Goal: Task Accomplishment & Management: Complete application form

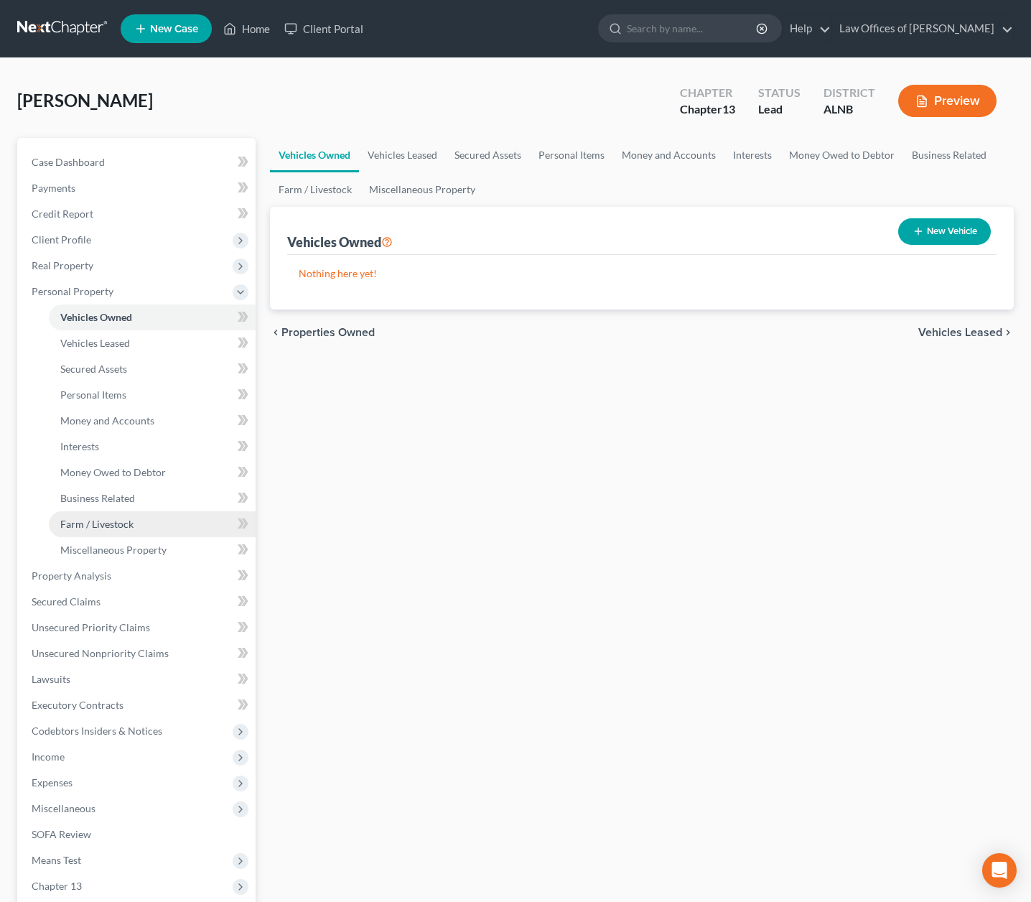
scroll to position [7, 0]
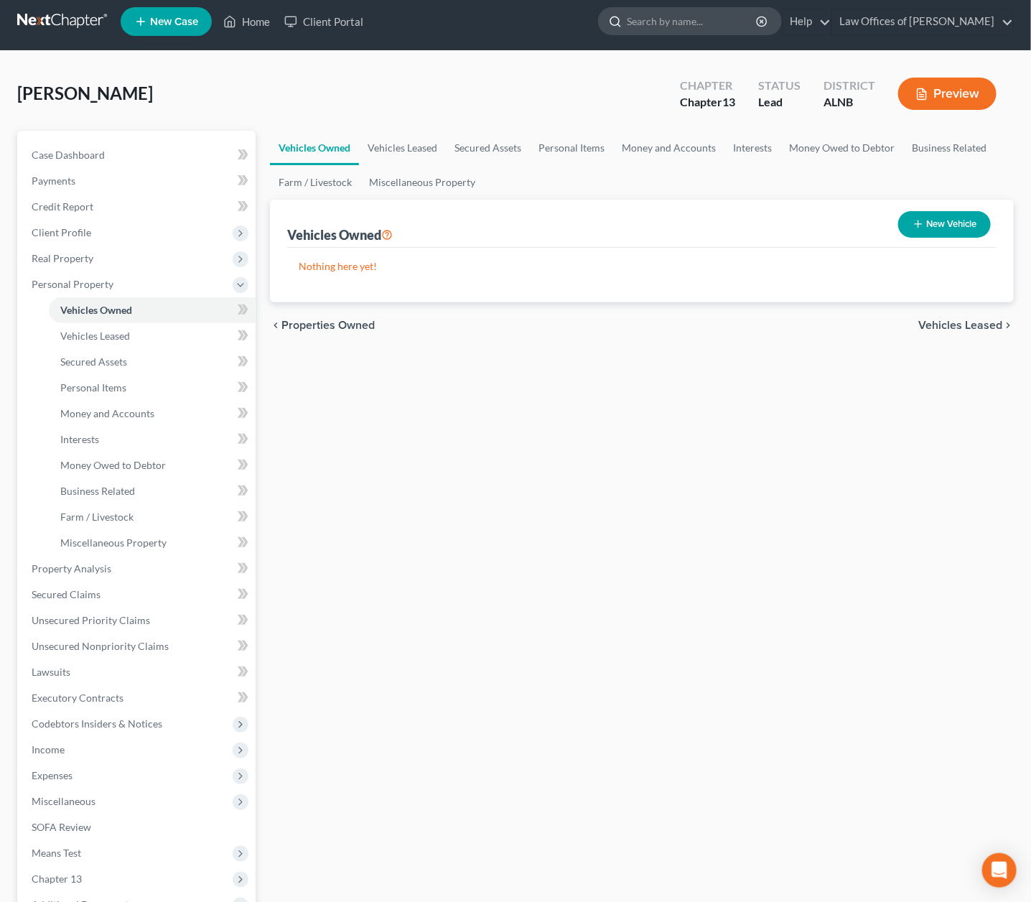
click at [654, 22] on input "search" at bounding box center [692, 21] width 131 height 27
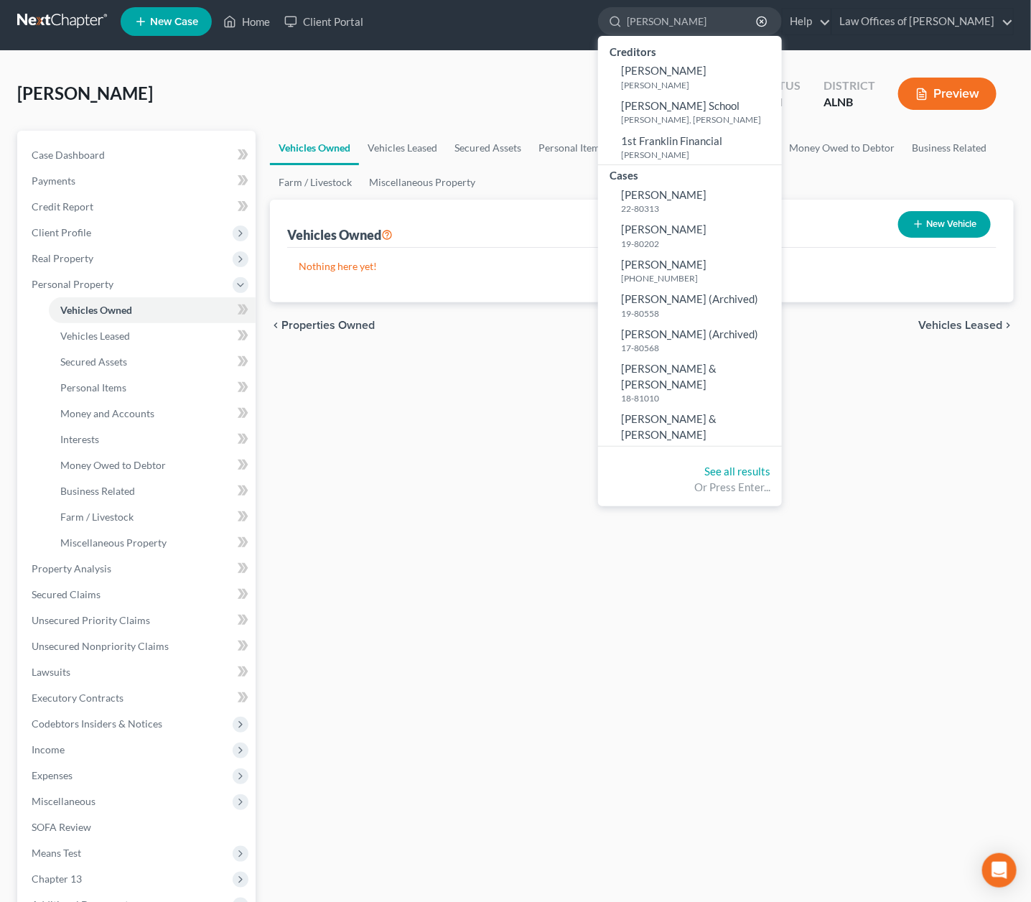
type input "[PERSON_NAME]"
drag, startPoint x: 528, startPoint y: 735, endPoint x: 656, endPoint y: 265, distance: 487.4
click at [656, 265] on span "[PERSON_NAME]" at bounding box center [663, 264] width 85 height 13
select select "4"
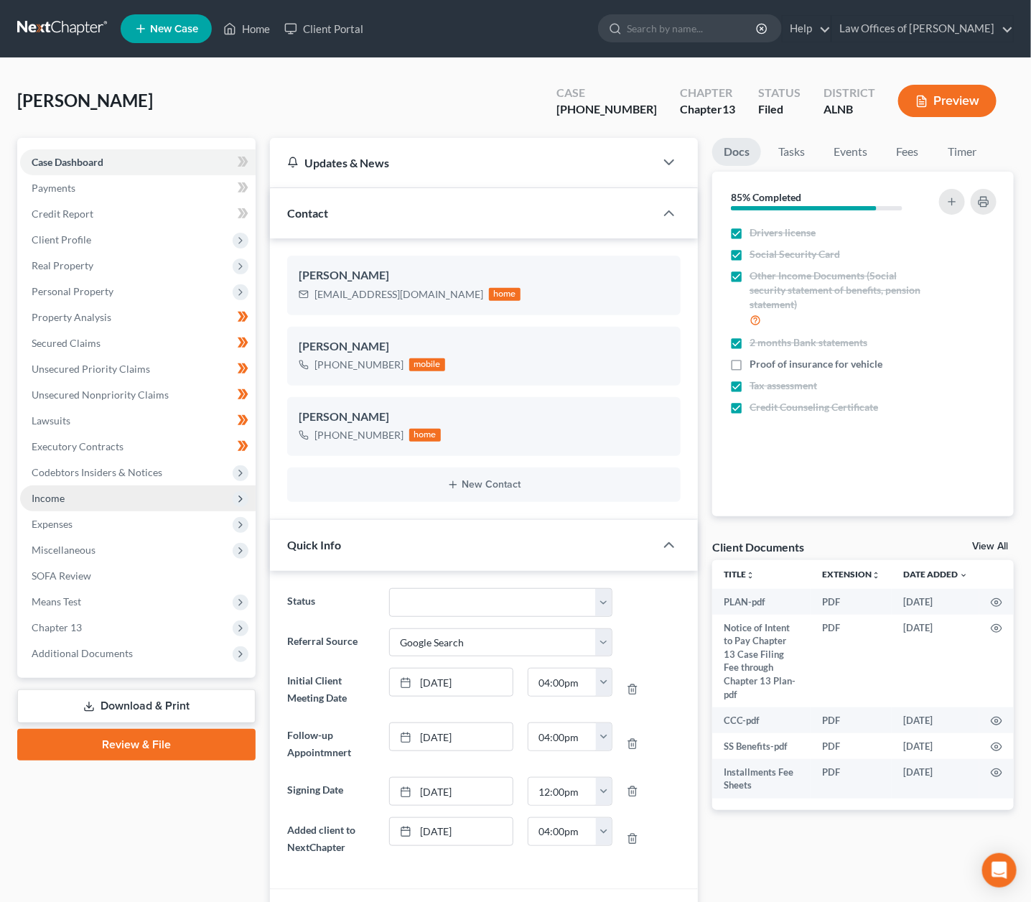
click at [47, 496] on span "Income" at bounding box center [138, 498] width 236 height 26
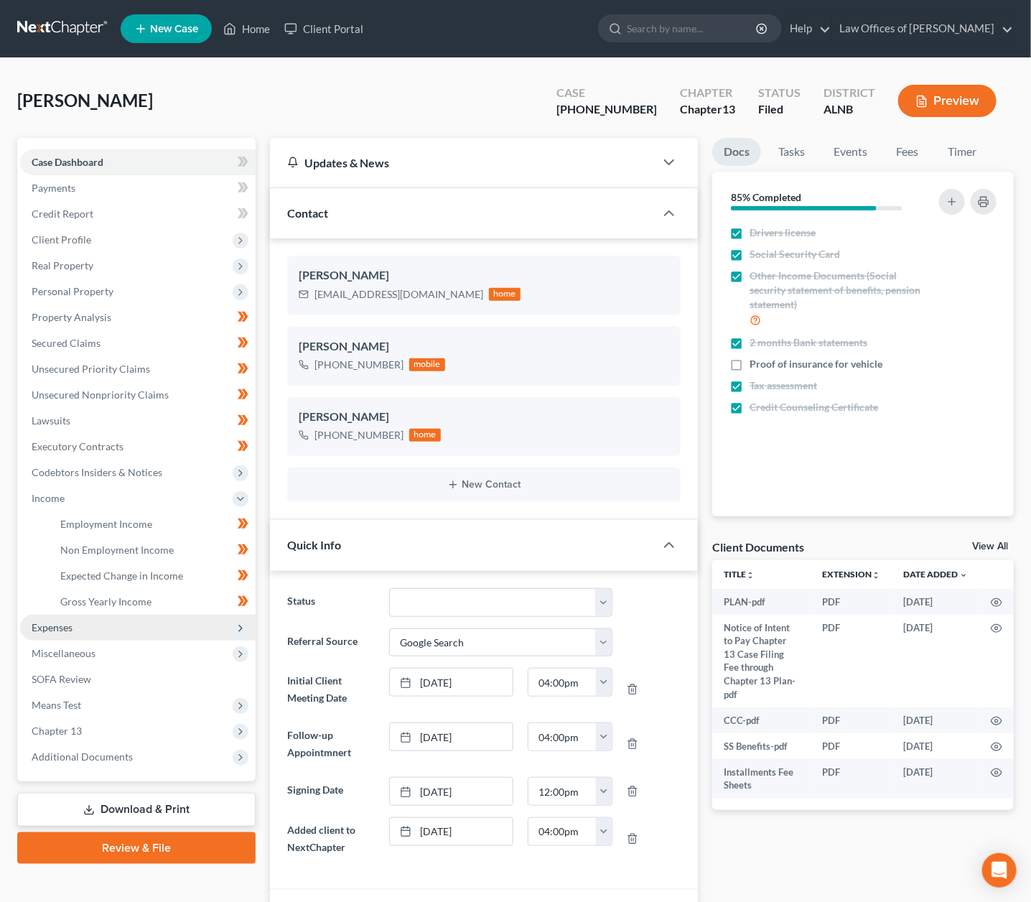
click at [92, 615] on span "Expenses" at bounding box center [138, 628] width 236 height 26
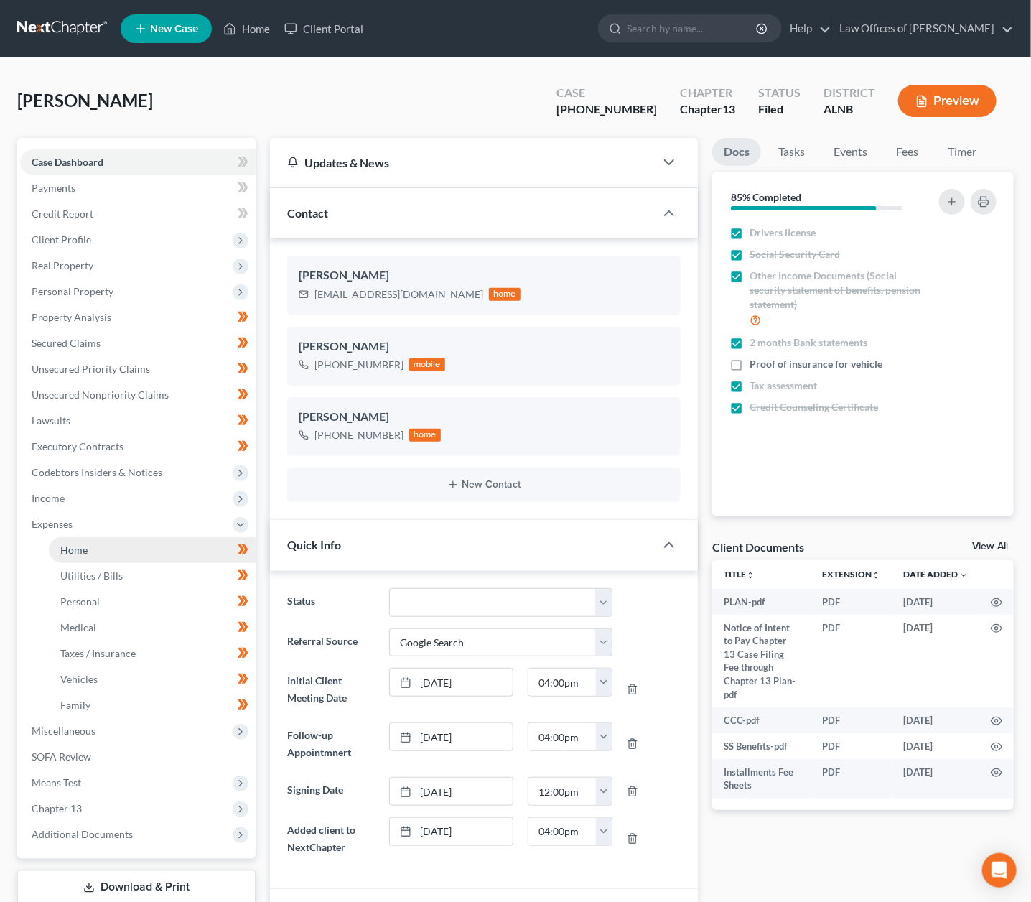
click at [79, 543] on link "Home" at bounding box center [152, 550] width 207 height 26
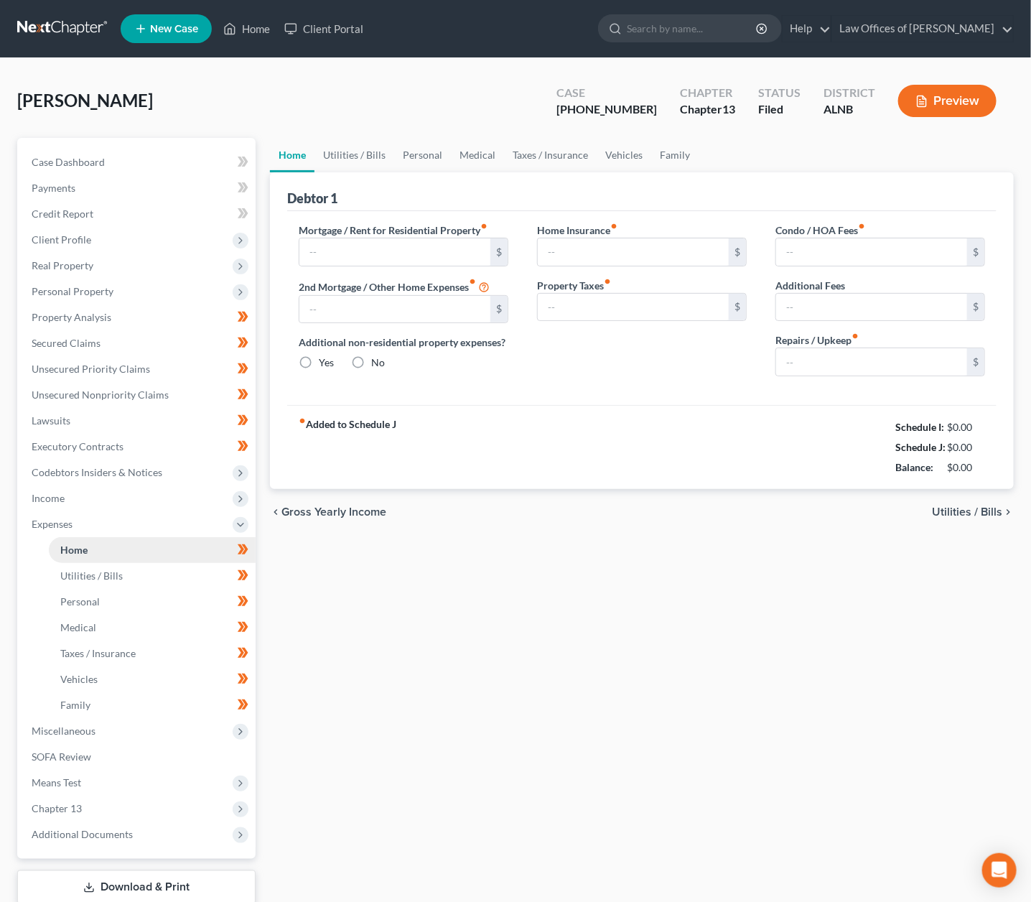
type input "0.00"
radio input "true"
type input "50.00"
type input "0.00"
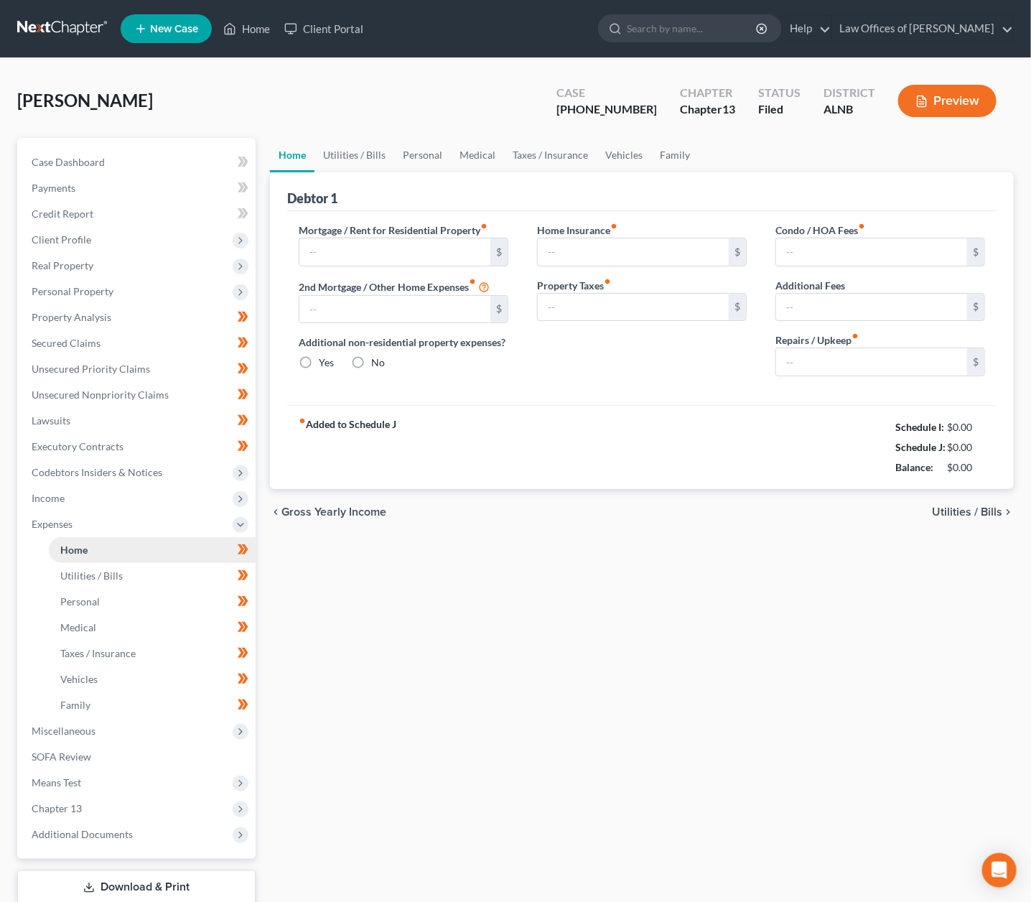
type input "0.00"
type input "200.00"
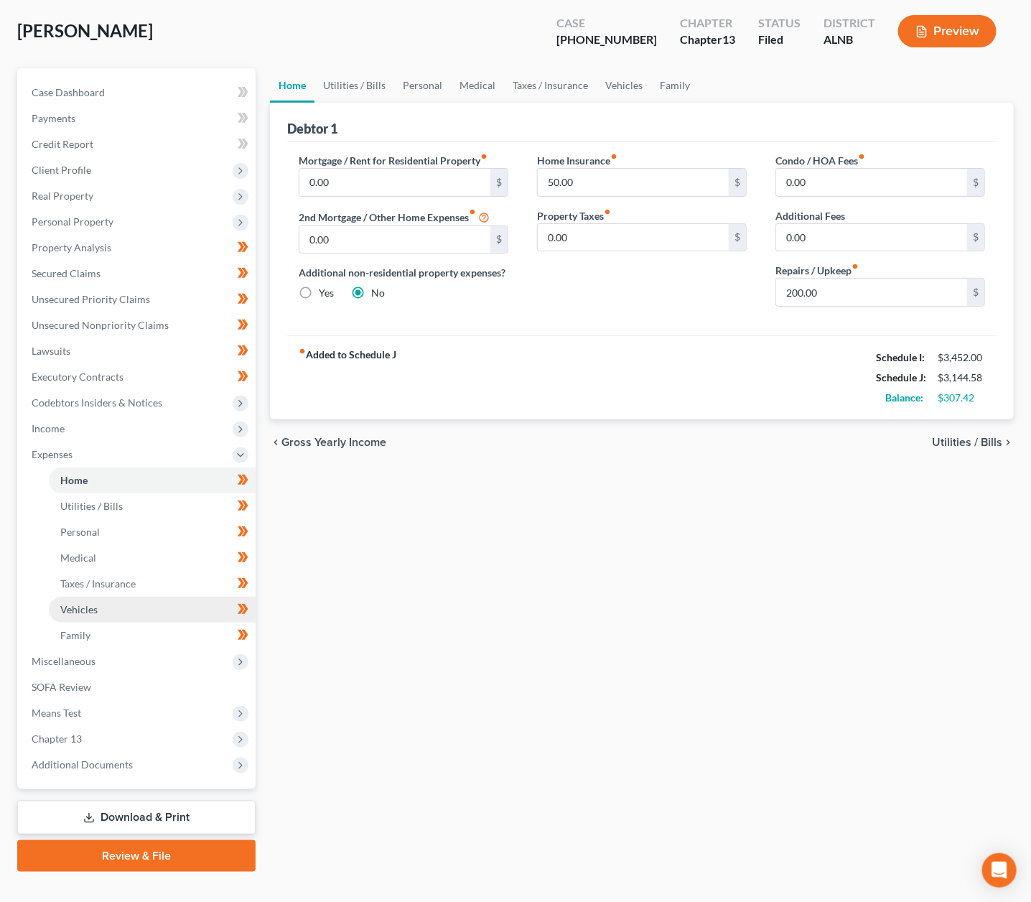
scroll to position [68, 0]
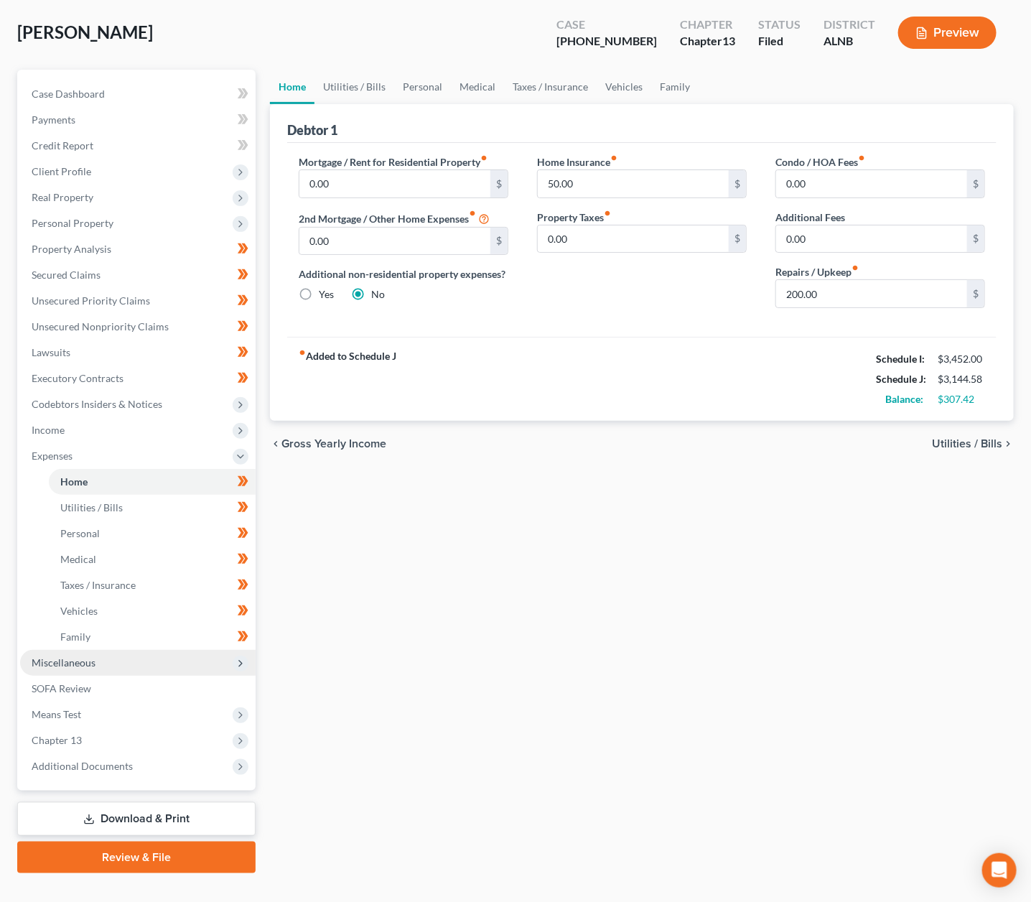
click at [98, 650] on span "Miscellaneous" at bounding box center [138, 663] width 236 height 26
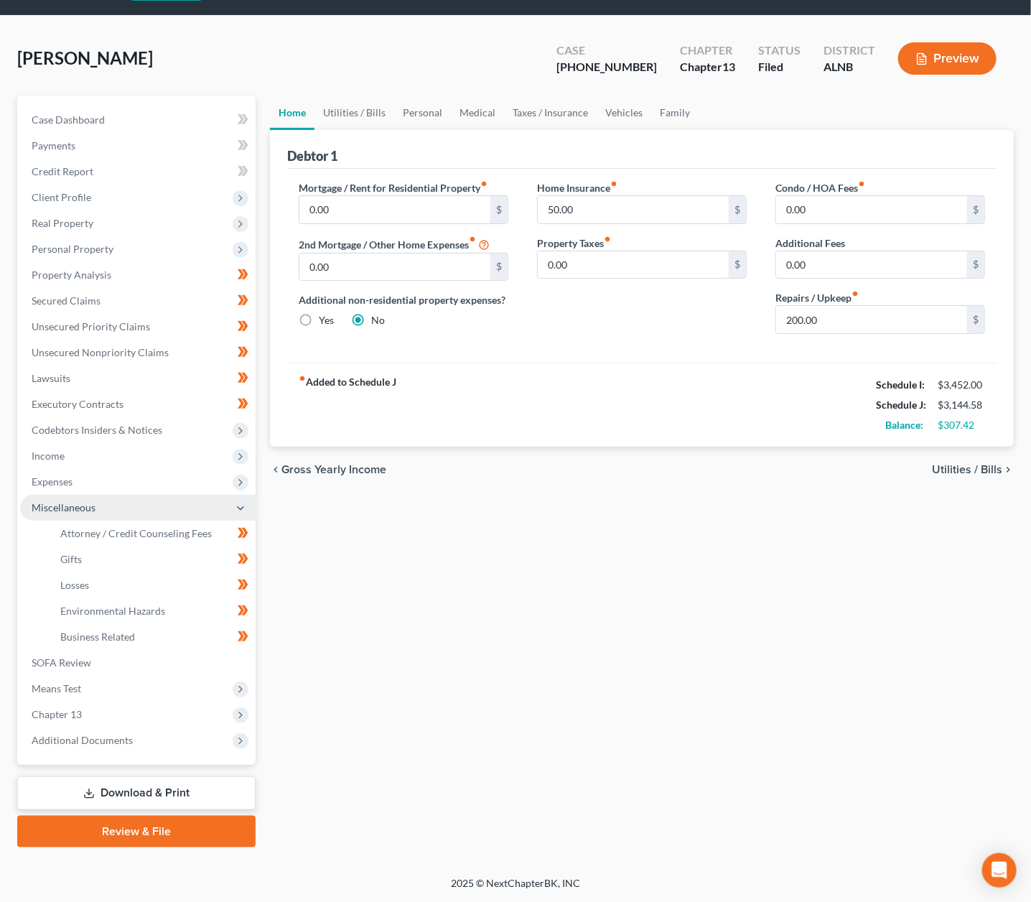
scroll to position [18, 0]
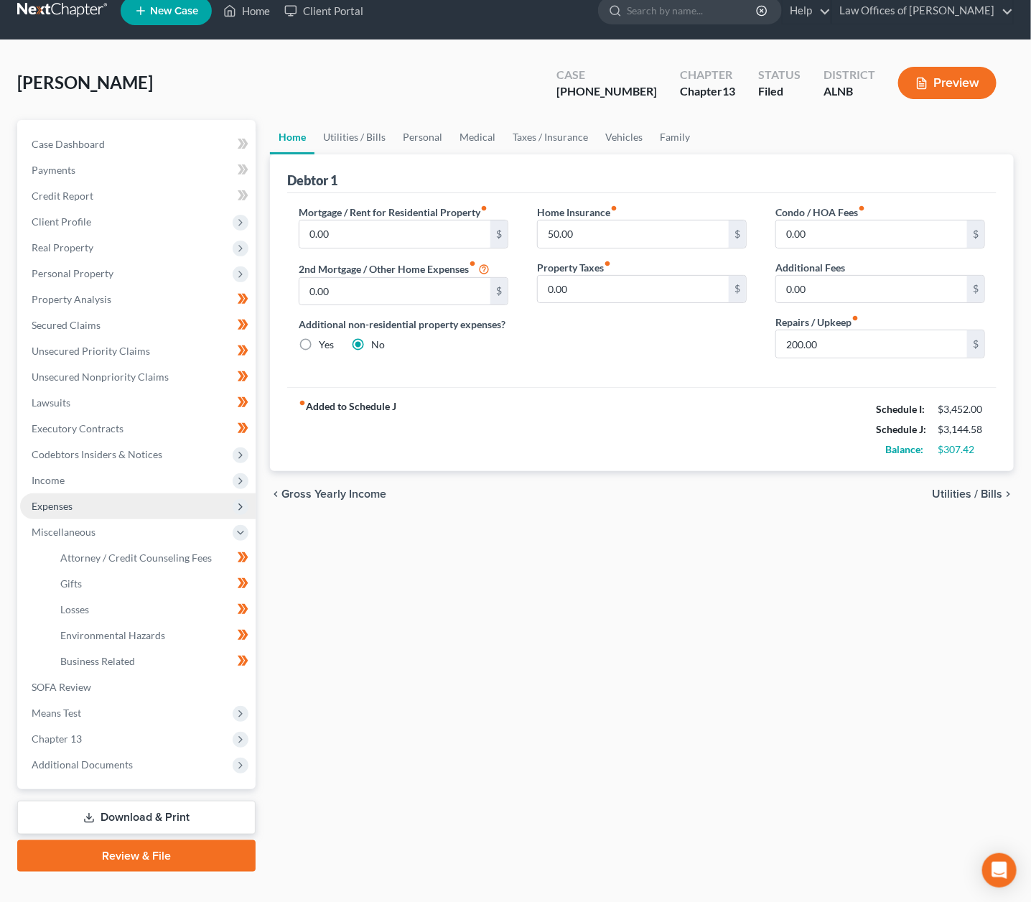
click at [120, 493] on span "Expenses" at bounding box center [138, 506] width 236 height 26
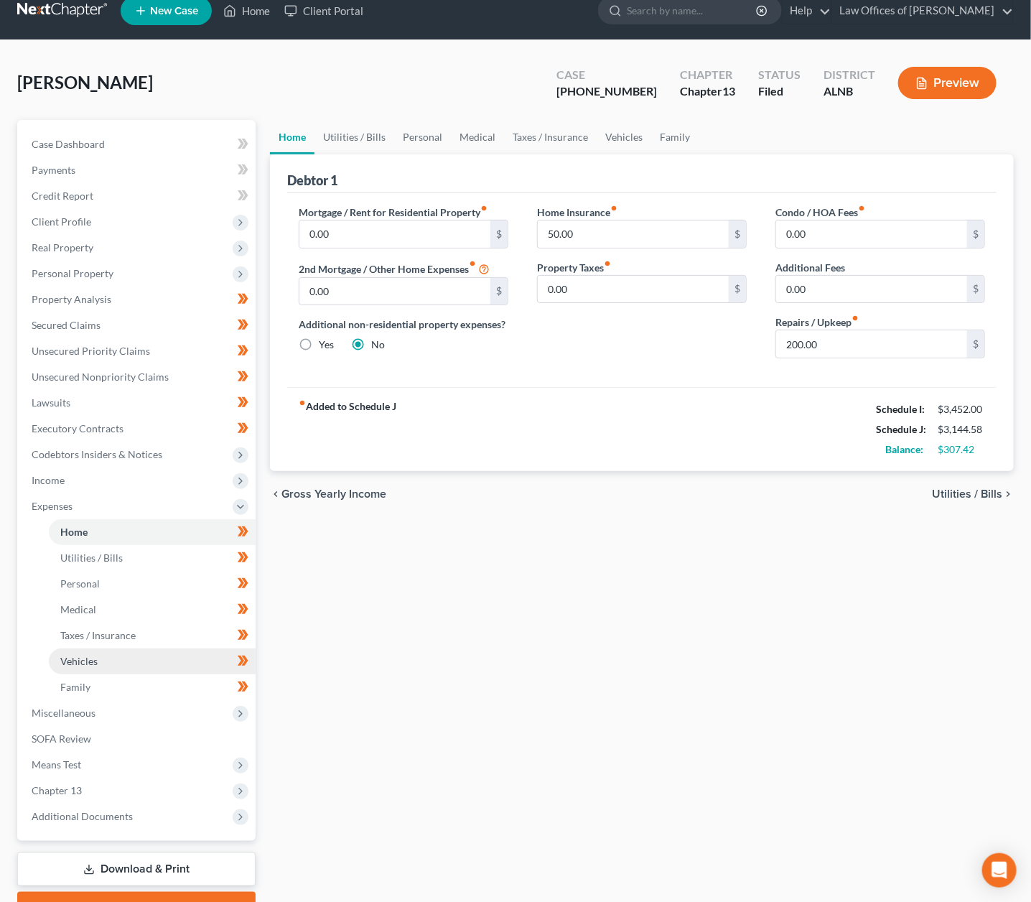
click at [113, 648] on link "Vehicles" at bounding box center [152, 661] width 207 height 26
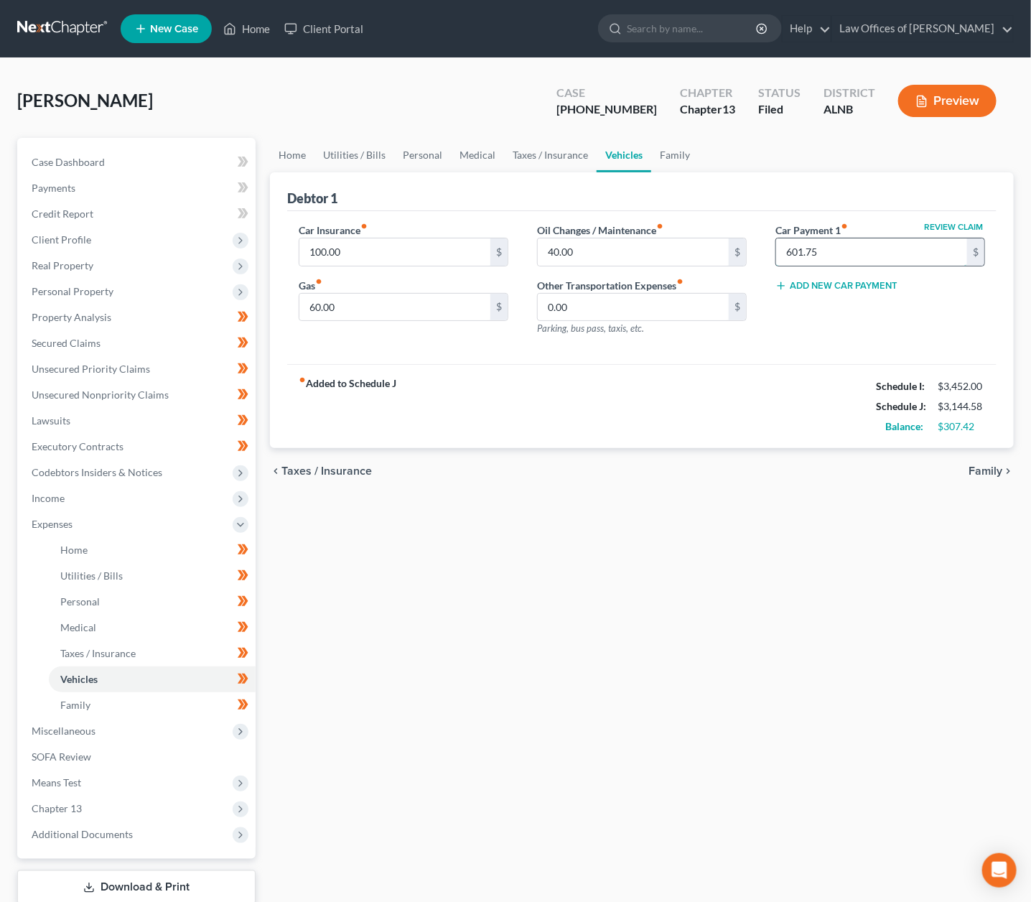
click at [865, 246] on input "601.75" at bounding box center [871, 251] width 191 height 27
type input "0"
click at [808, 376] on div "fiber_manual_record Added to Schedule J Schedule I: $3,452.00 Schedule J: $2,54…" at bounding box center [641, 406] width 709 height 84
click at [299, 155] on link "Home" at bounding box center [292, 155] width 45 height 34
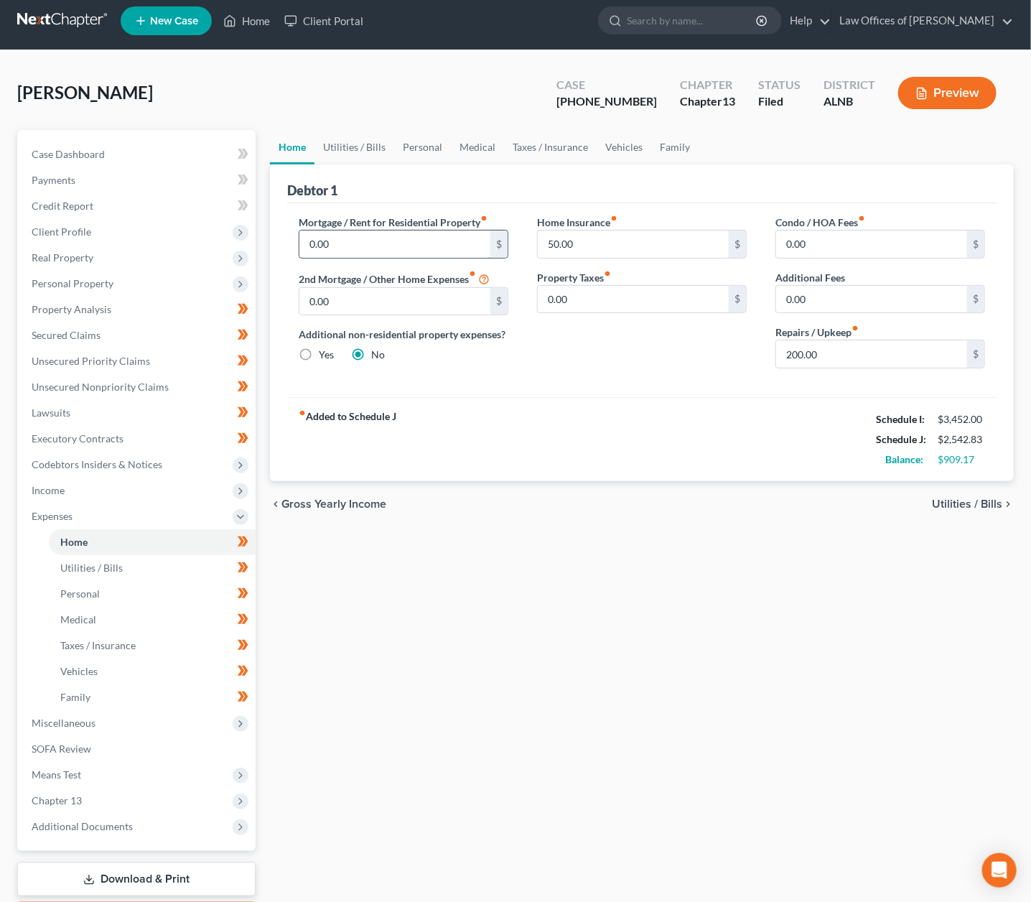
scroll to position [13, 0]
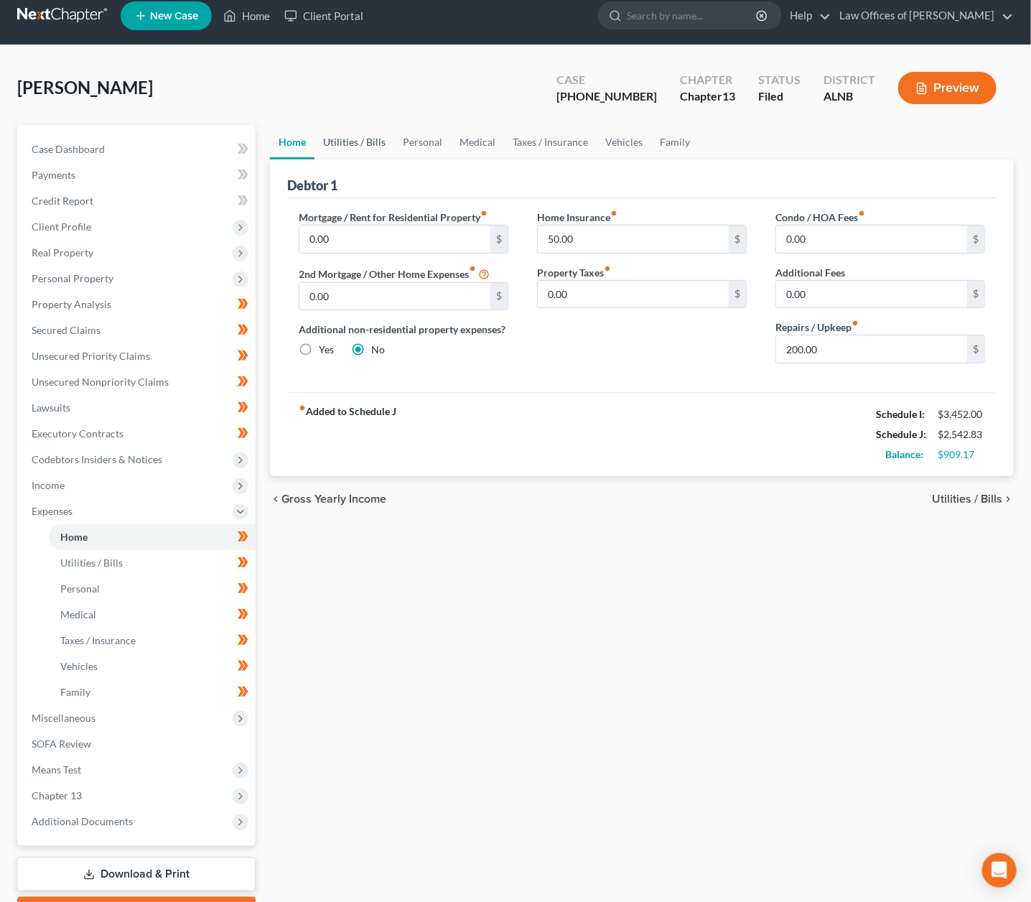
click at [365, 140] on link "Utilities / Bills" at bounding box center [354, 142] width 80 height 34
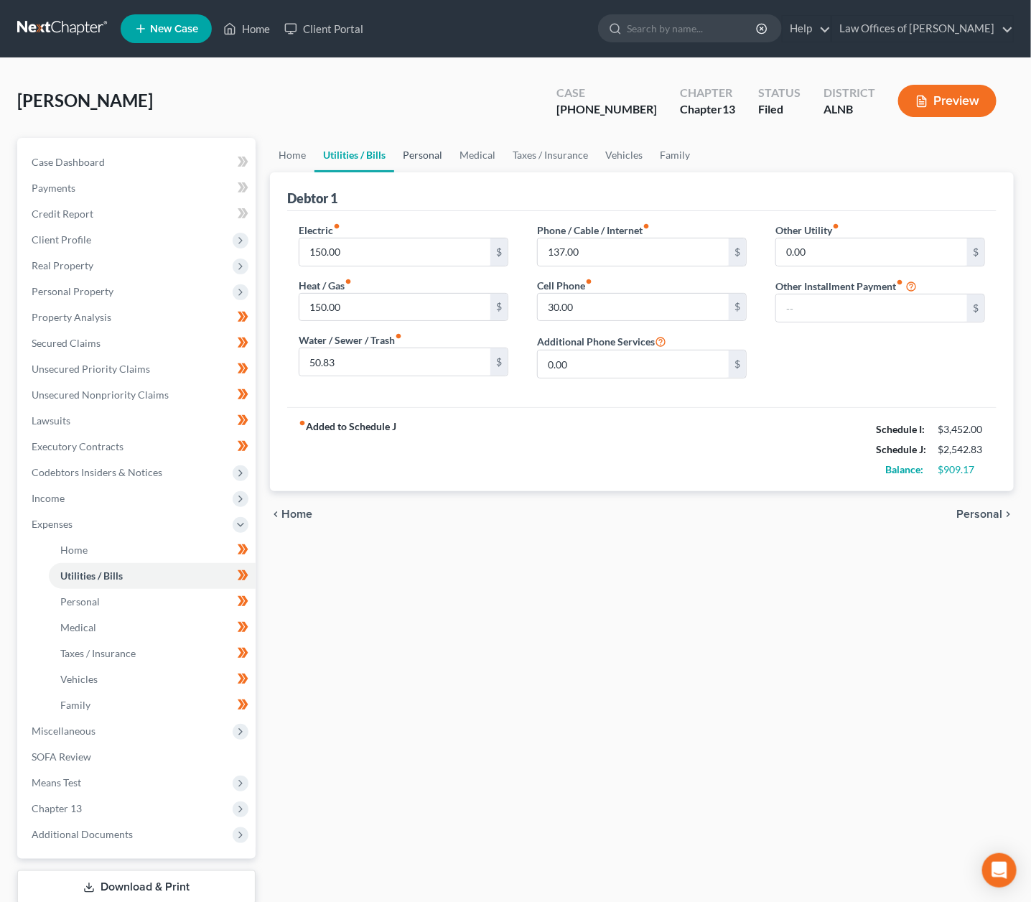
click at [419, 152] on link "Personal" at bounding box center [422, 155] width 57 height 34
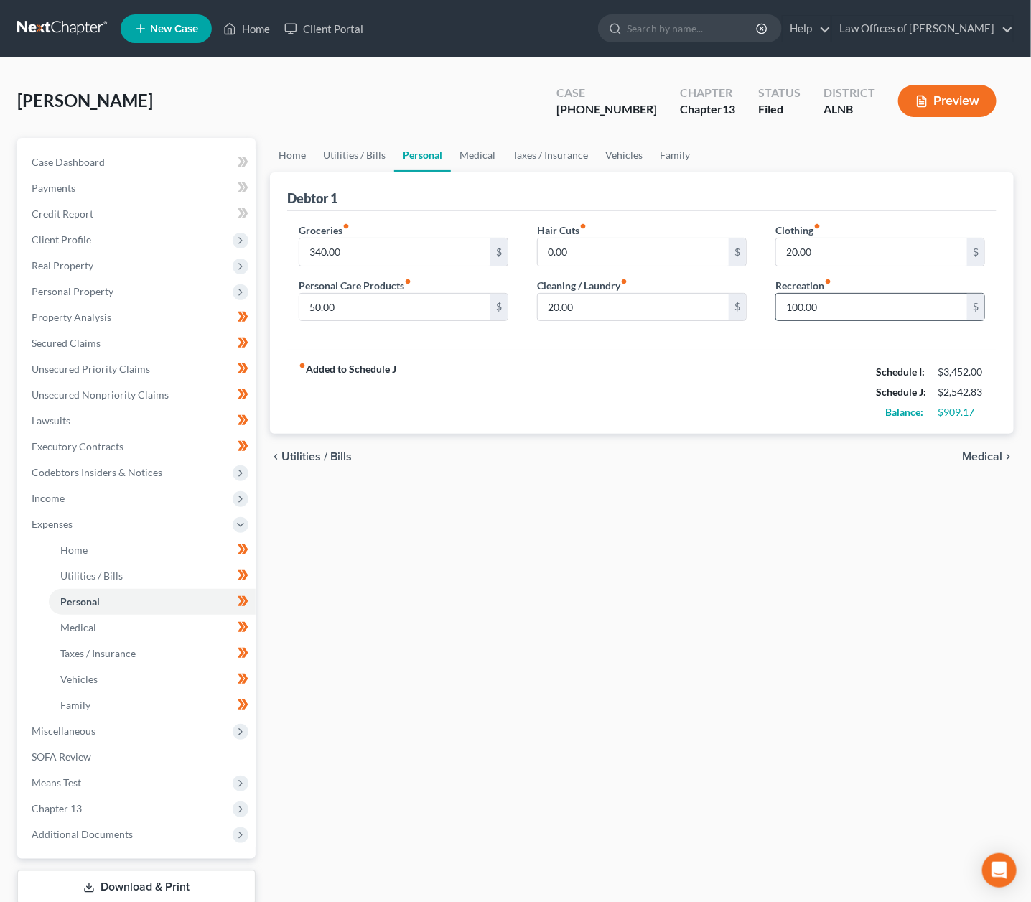
click at [798, 300] on input "100.00" at bounding box center [871, 307] width 191 height 27
click at [485, 149] on link "Medical" at bounding box center [477, 155] width 53 height 34
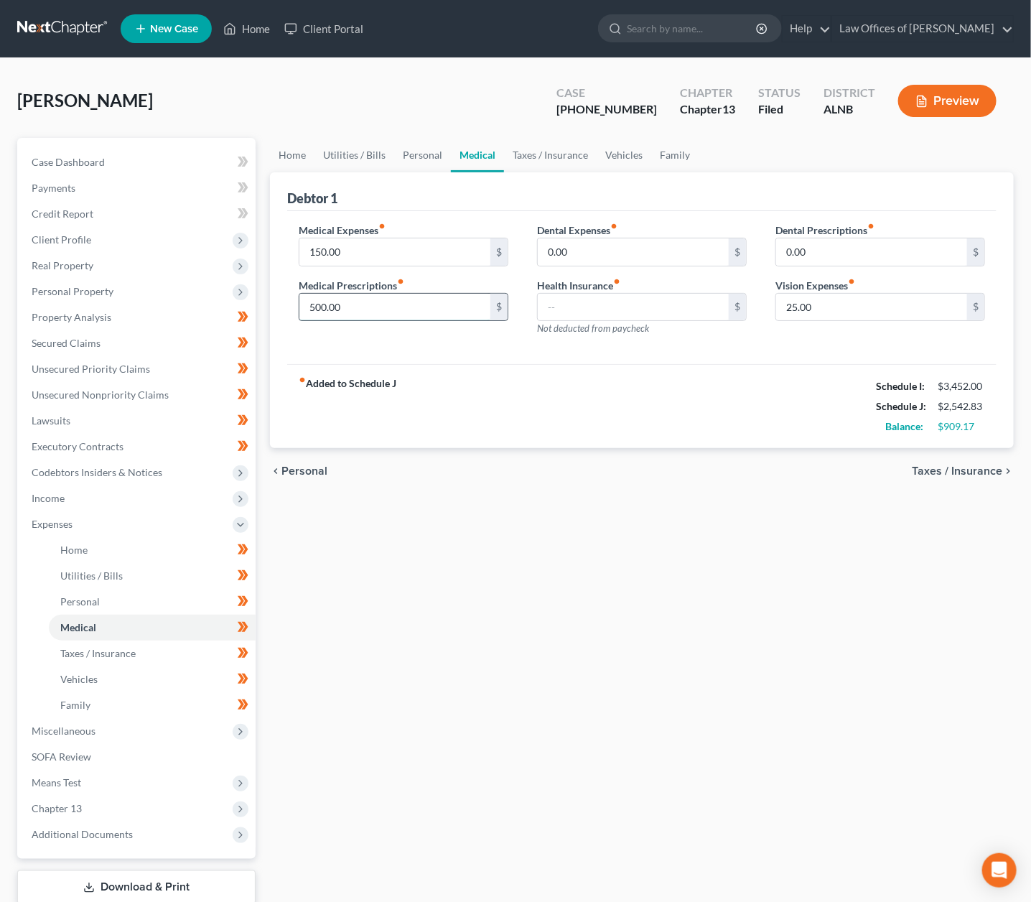
click at [369, 298] on input "500.00" at bounding box center [394, 307] width 191 height 27
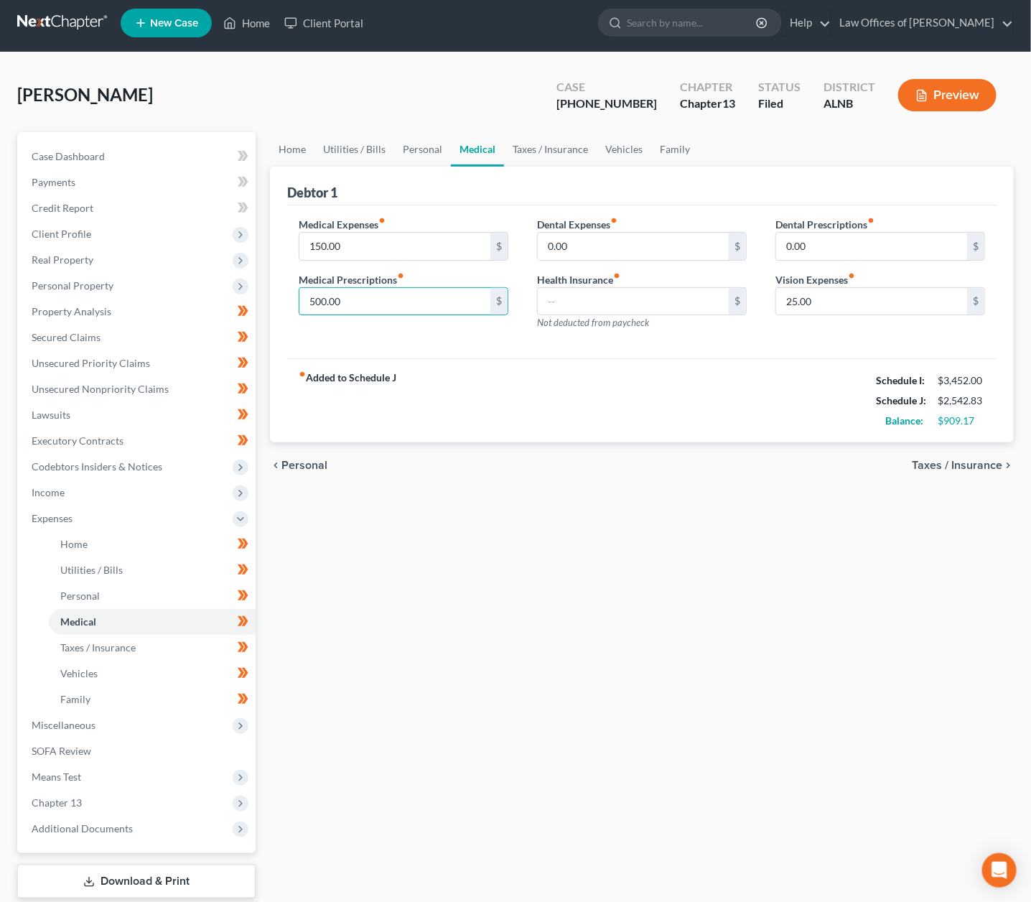
scroll to position [6, 1]
click at [559, 146] on link "Taxes / Insurance" at bounding box center [550, 149] width 93 height 34
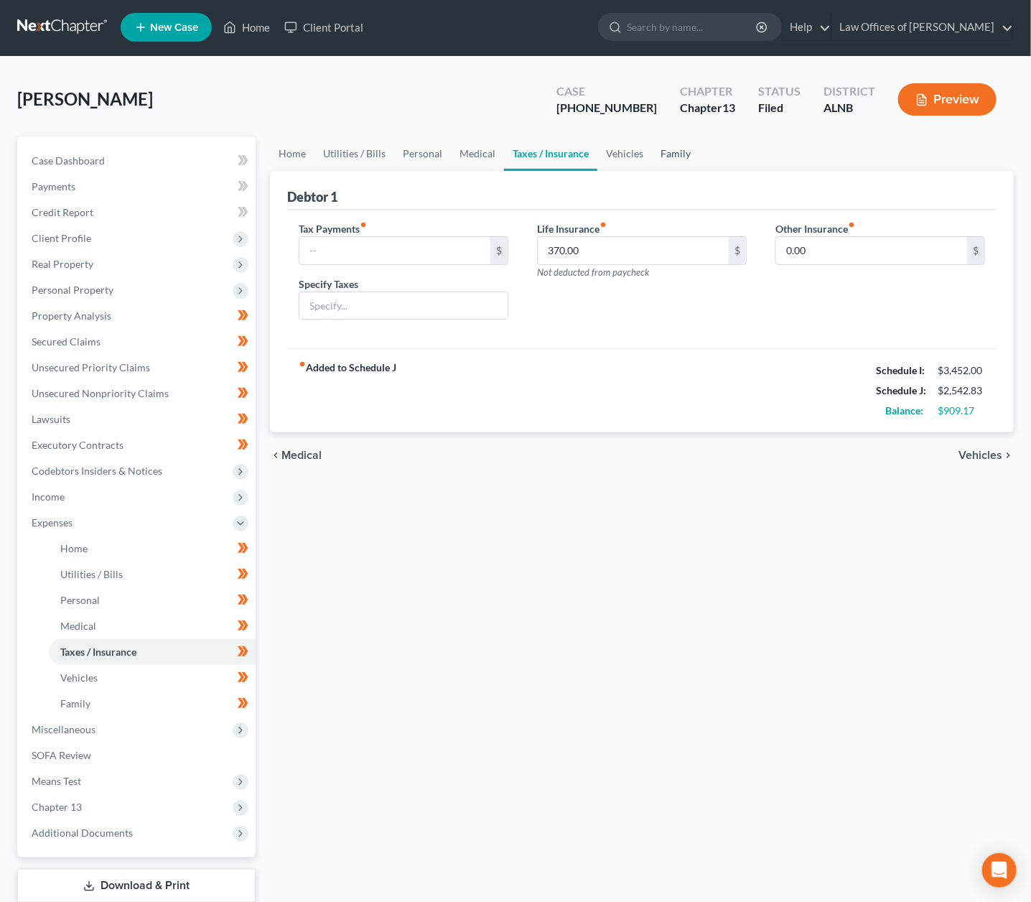
click at [652, 144] on link "Family" at bounding box center [675, 153] width 47 height 34
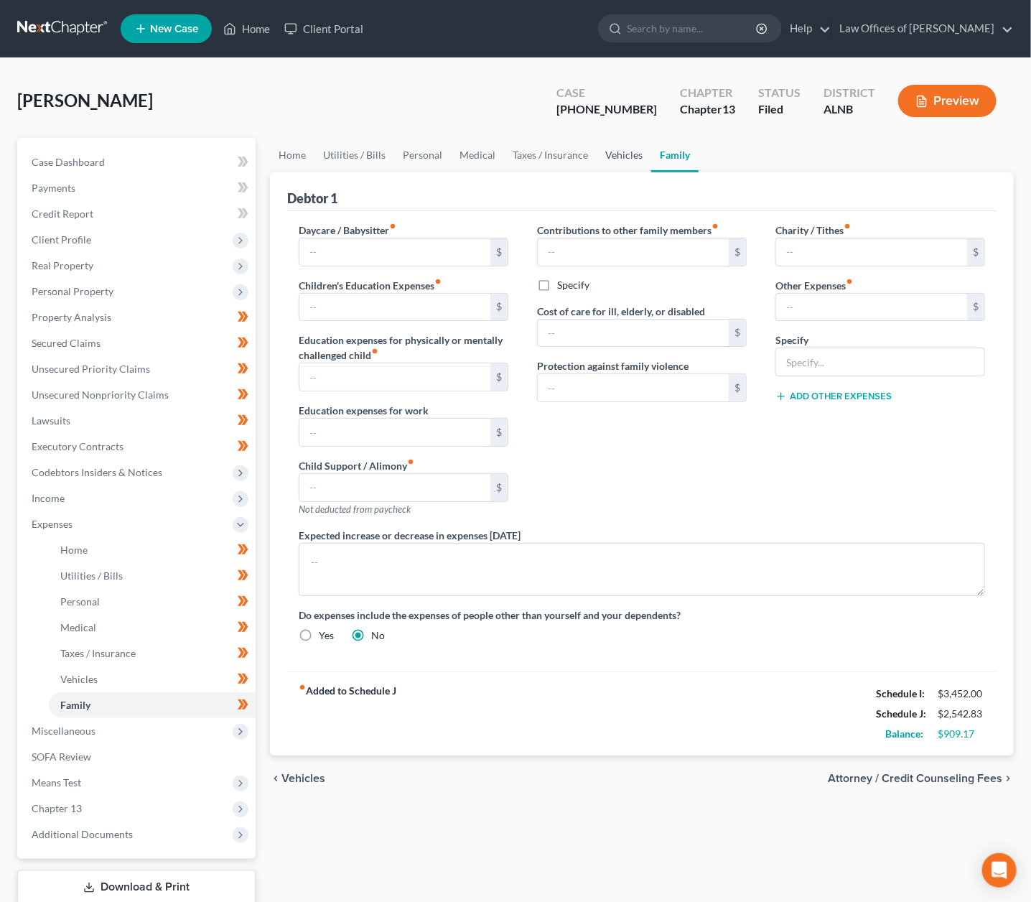
click at [628, 149] on link "Vehicles" at bounding box center [624, 155] width 55 height 34
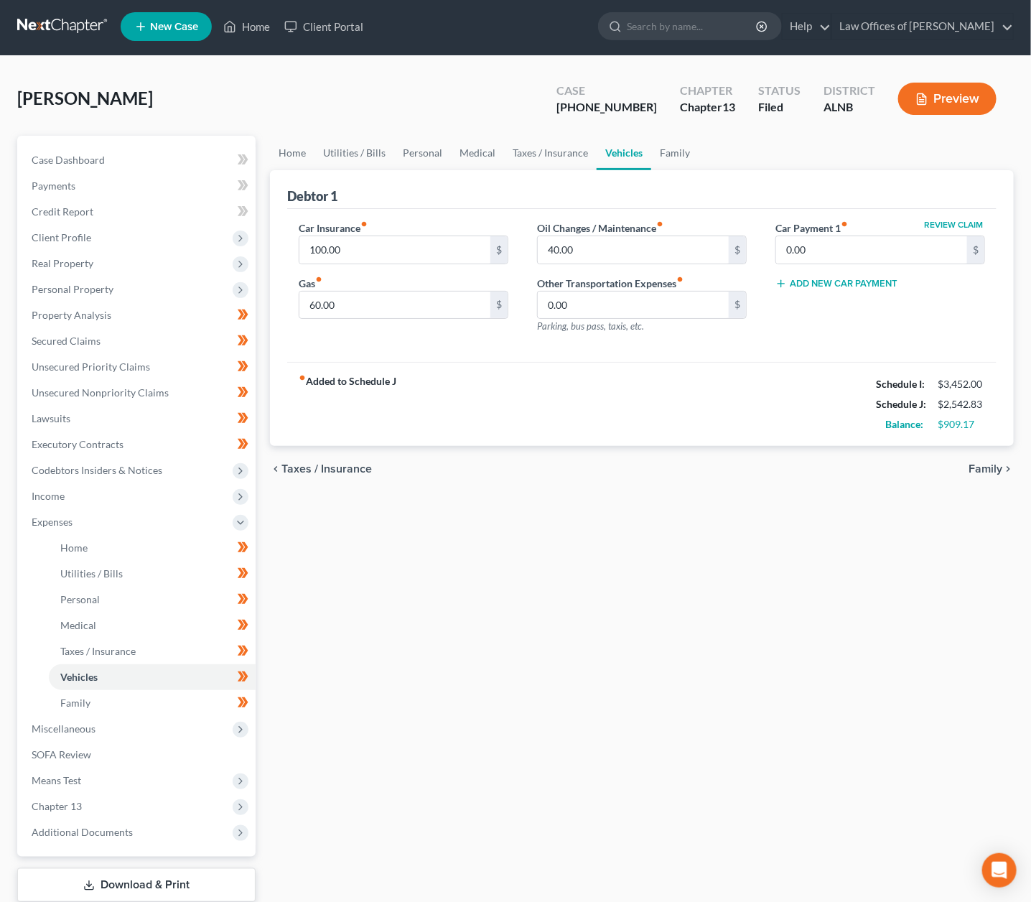
scroll to position [4, 0]
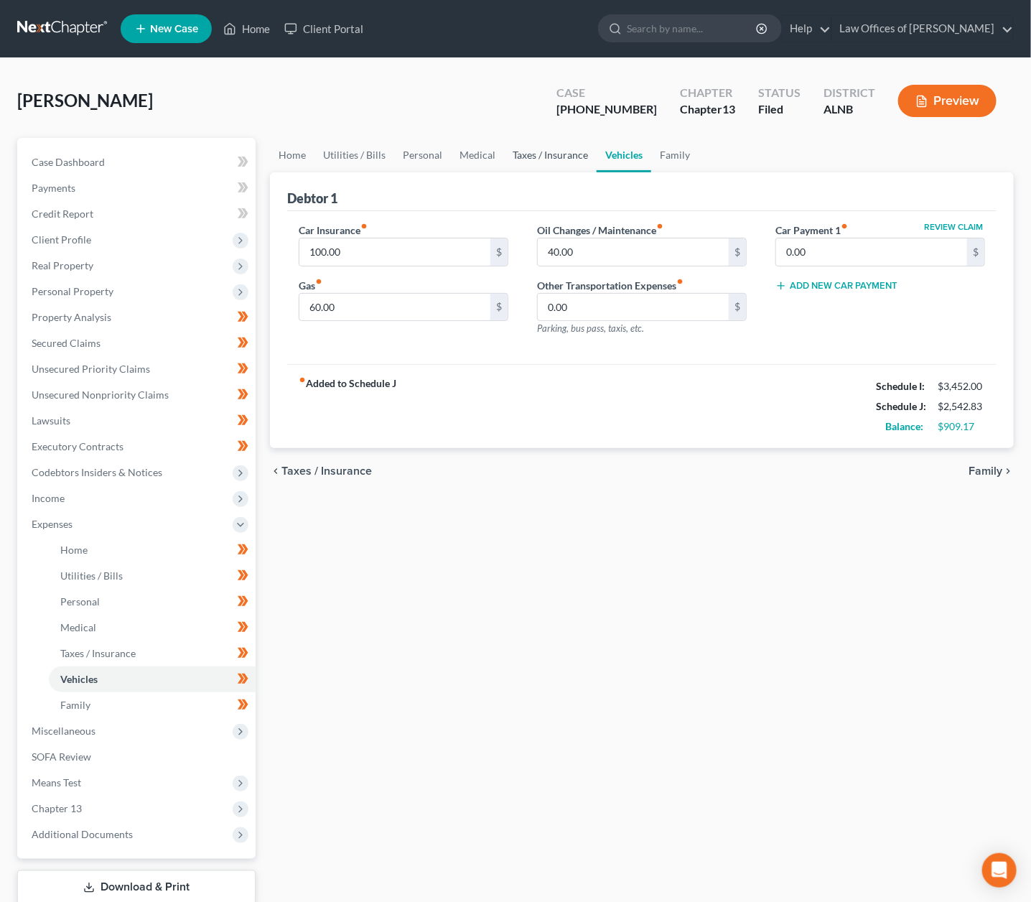
click at [539, 145] on link "Taxes / Insurance" at bounding box center [550, 155] width 93 height 34
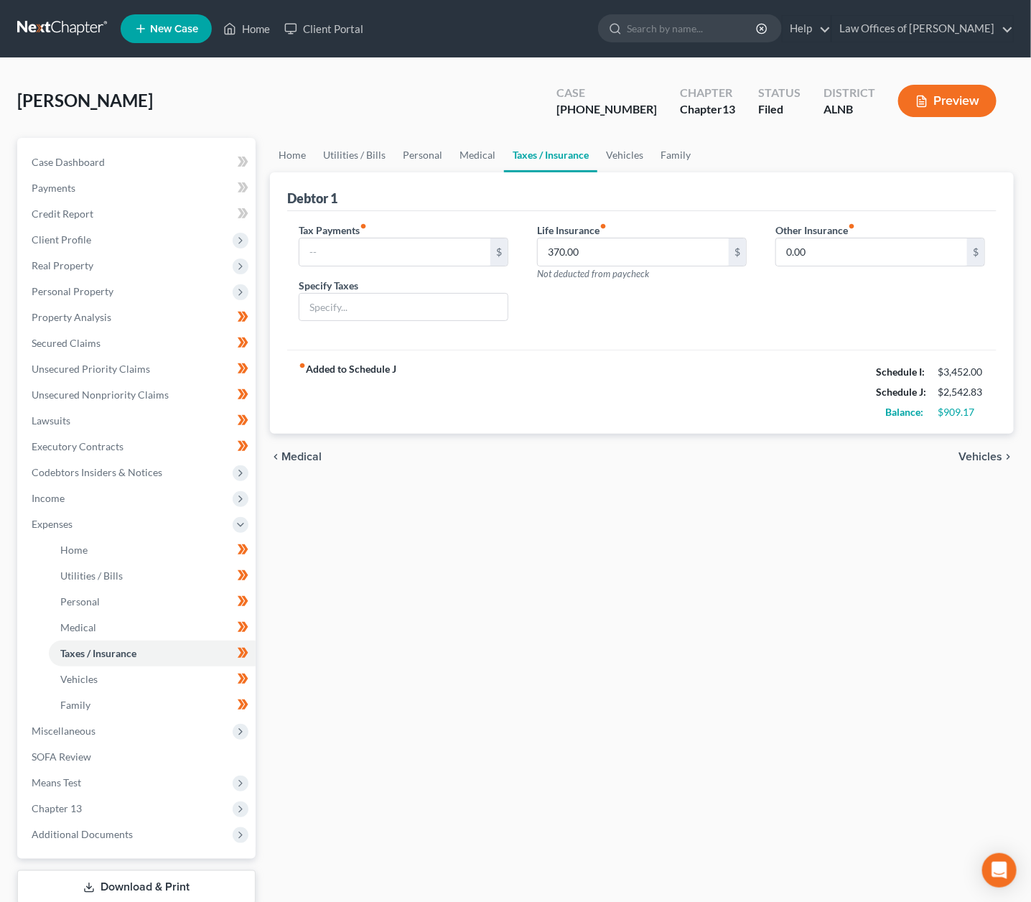
scroll to position [6, 1]
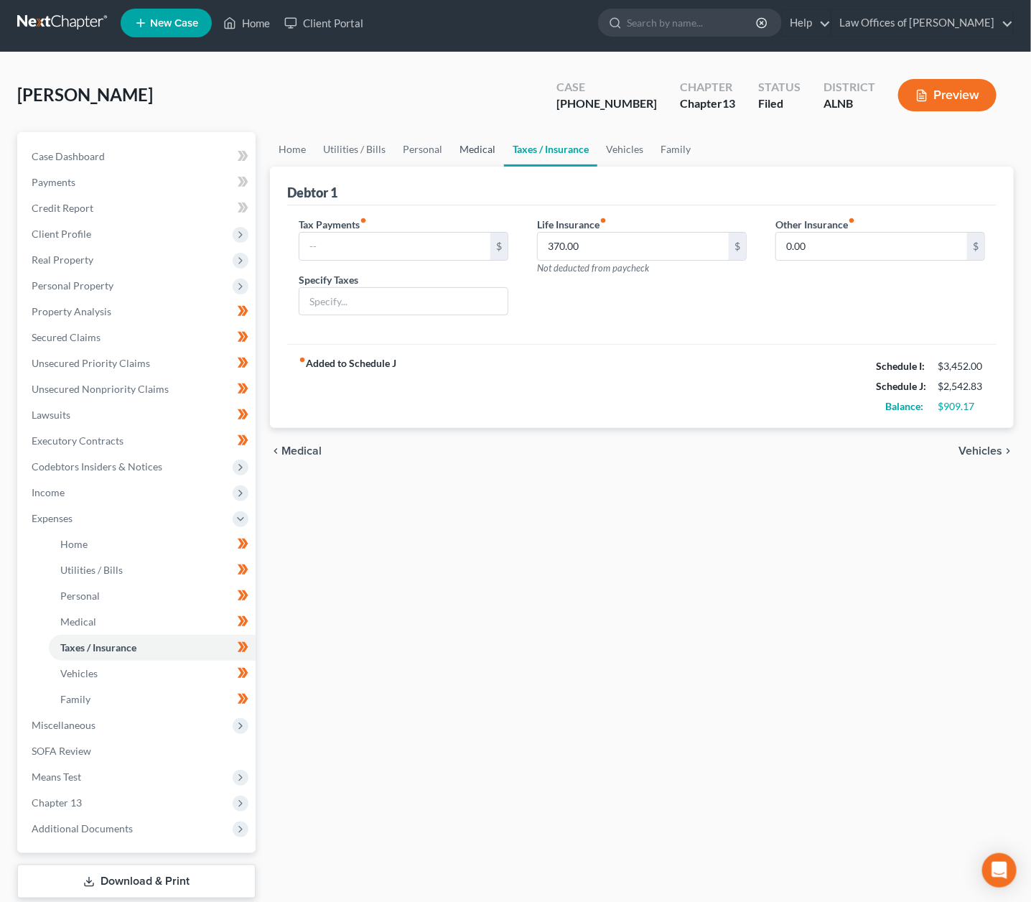
click at [462, 149] on link "Medical" at bounding box center [477, 149] width 53 height 34
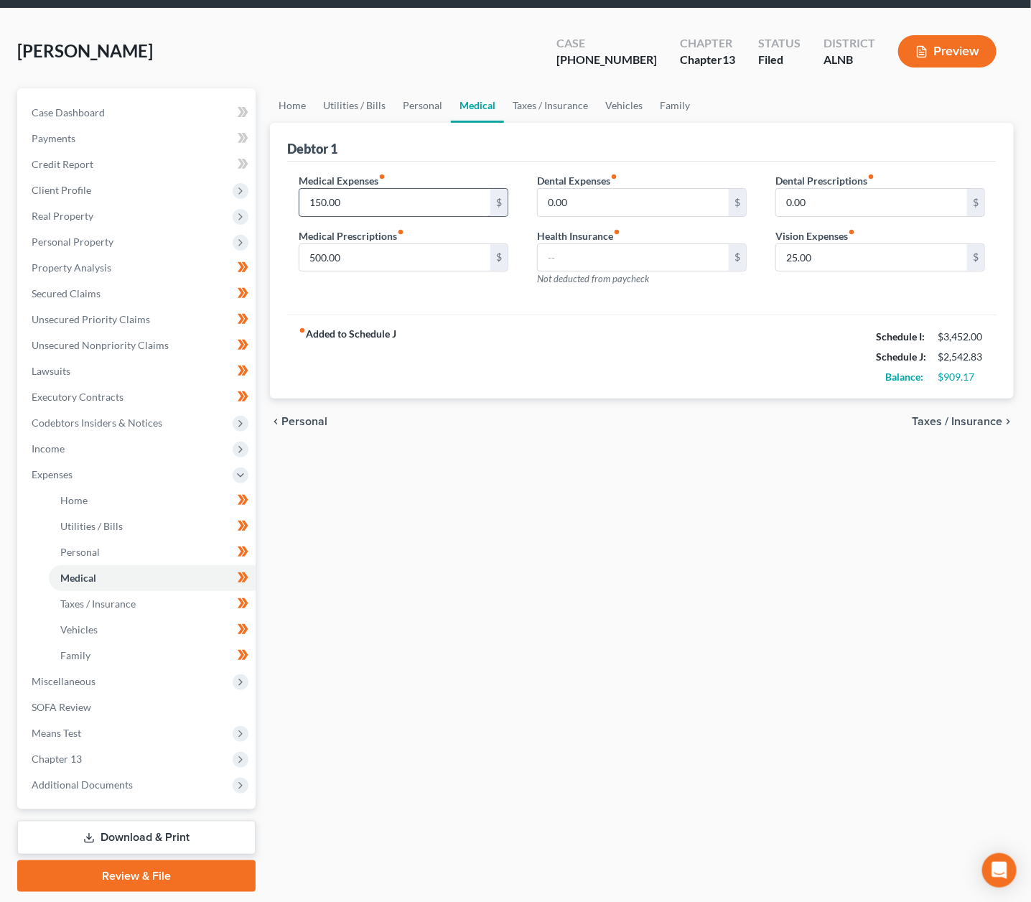
scroll to position [50, 0]
click at [77, 214] on span "Real Property" at bounding box center [63, 216] width 62 height 12
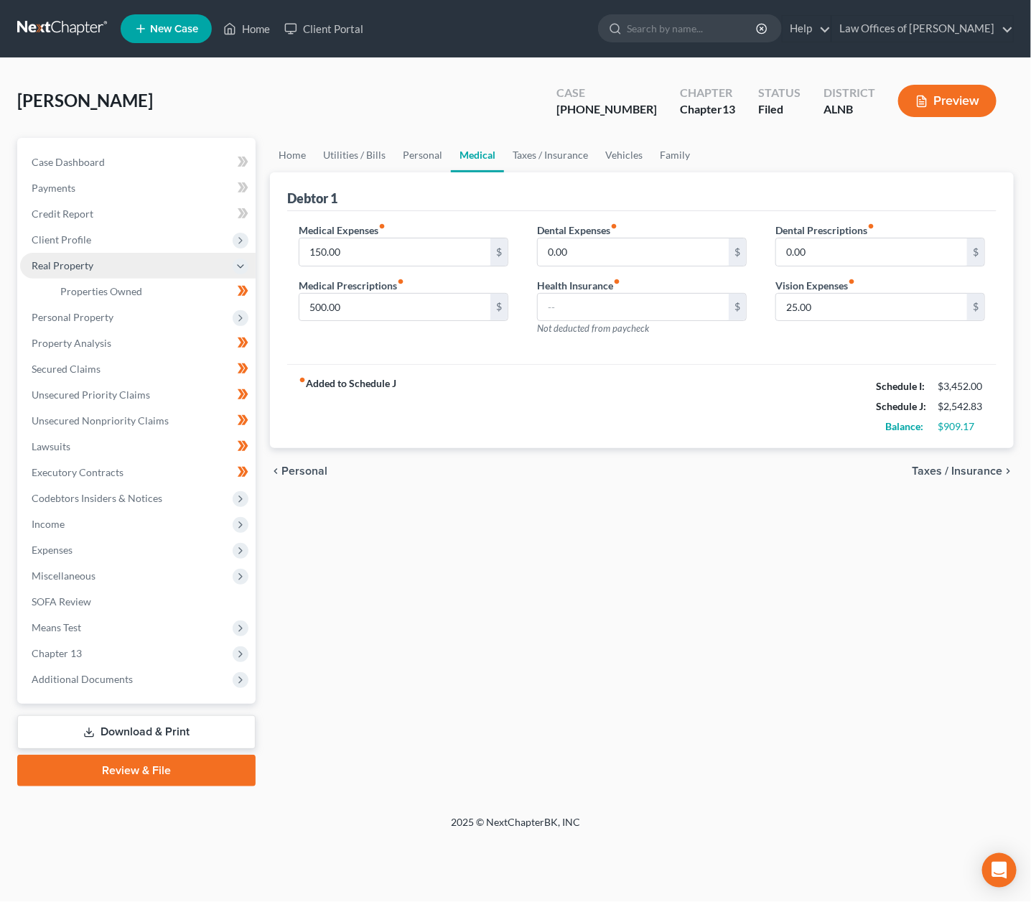
scroll to position [0, 0]
click at [75, 285] on span "Properties Owned" at bounding box center [101, 291] width 82 height 12
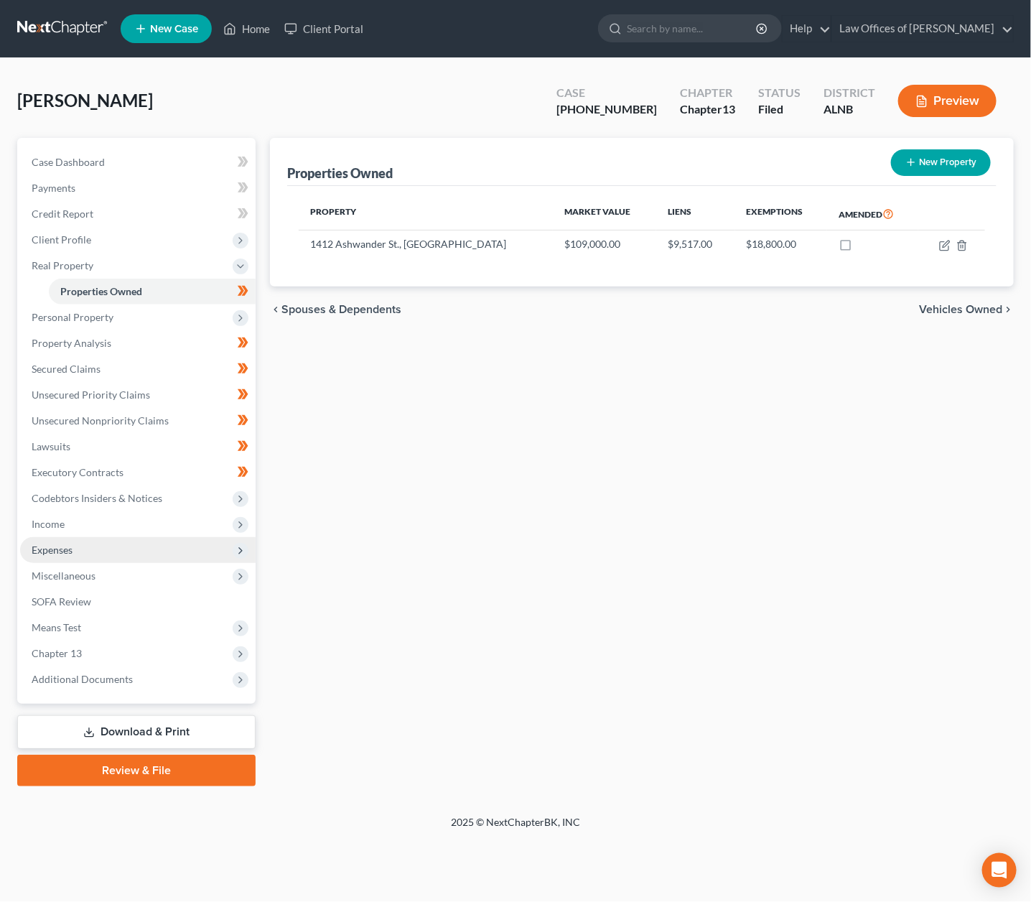
click at [103, 537] on span "Expenses" at bounding box center [138, 550] width 236 height 26
